Goal: Find specific page/section: Find specific page/section

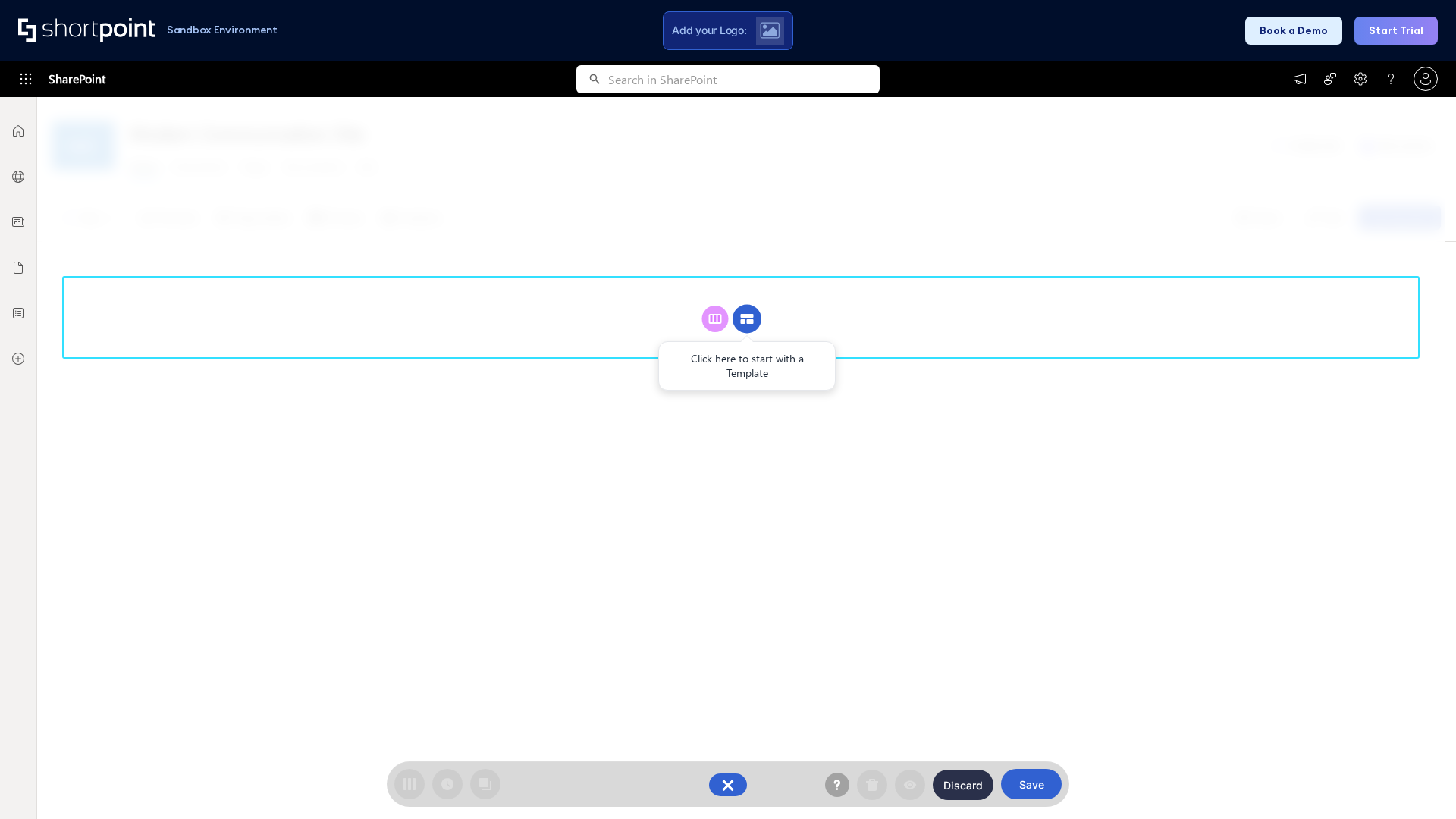
click at [747, 318] on circle at bounding box center [747, 319] width 29 height 29
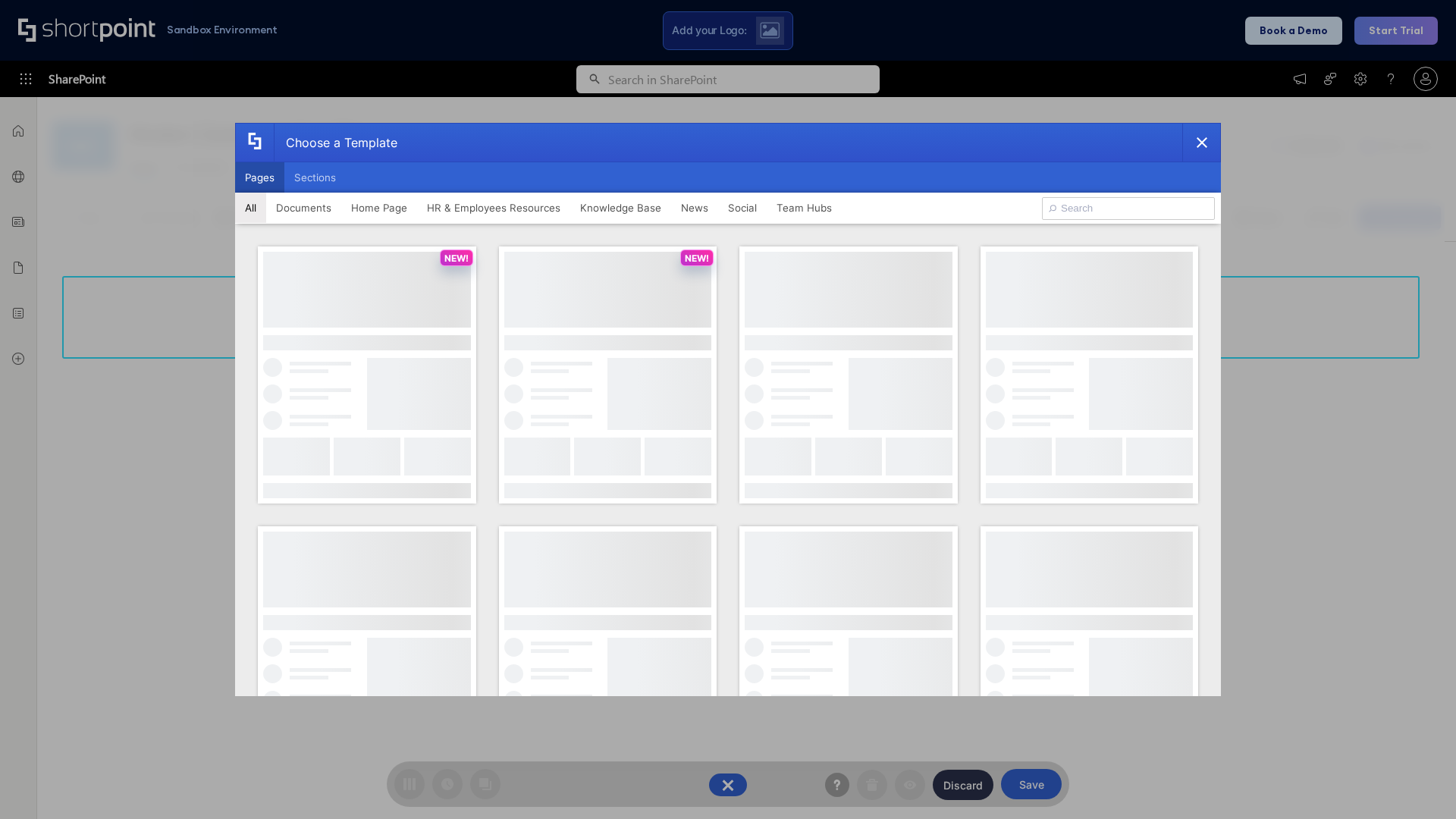
click at [260, 178] on button "Pages" at bounding box center [260, 177] width 50 height 31
type input "Intranet Layout 6"
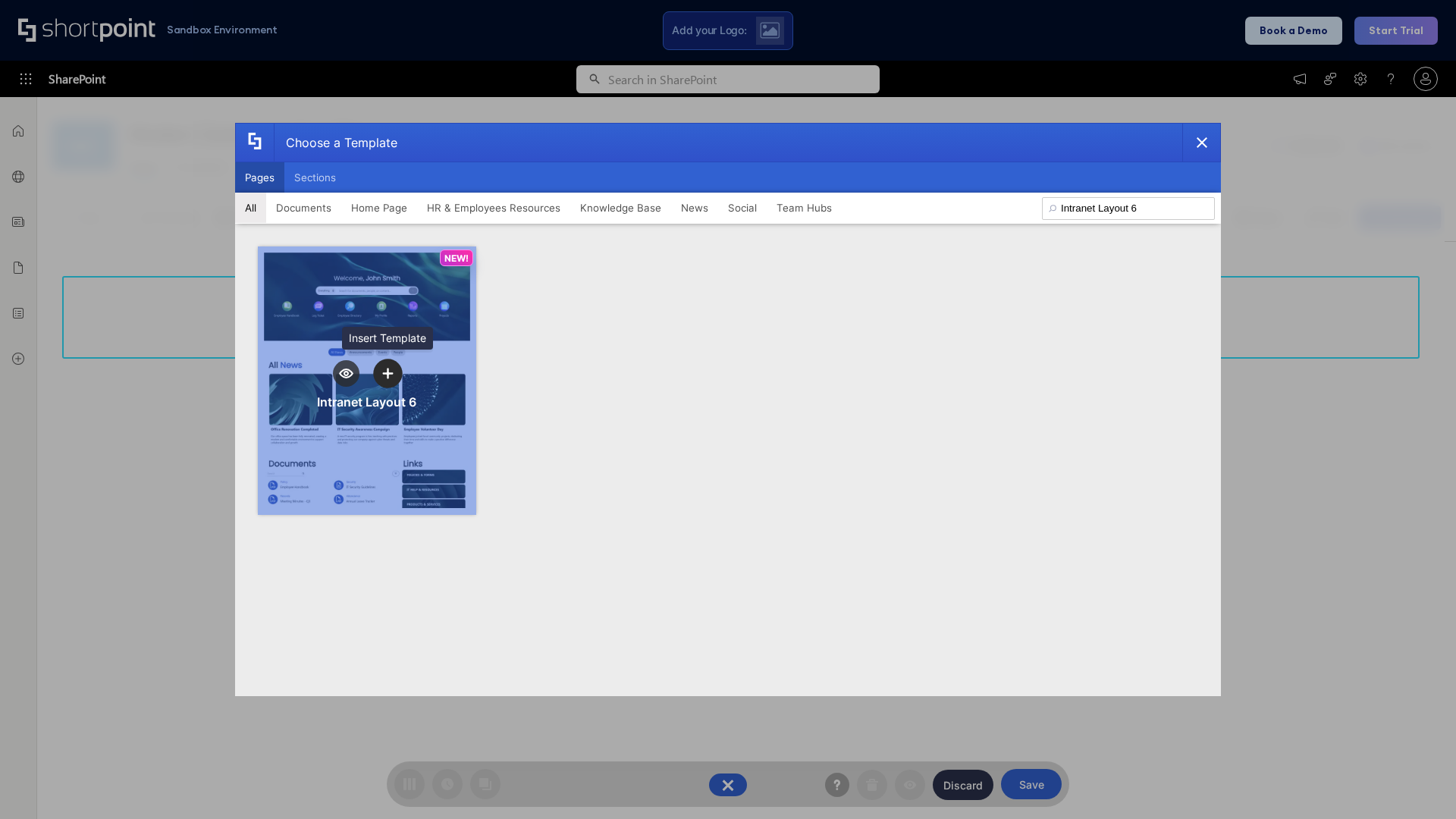
click at [388, 373] on icon "template selector" at bounding box center [387, 373] width 11 height 11
